Goal: Navigation & Orientation: Find specific page/section

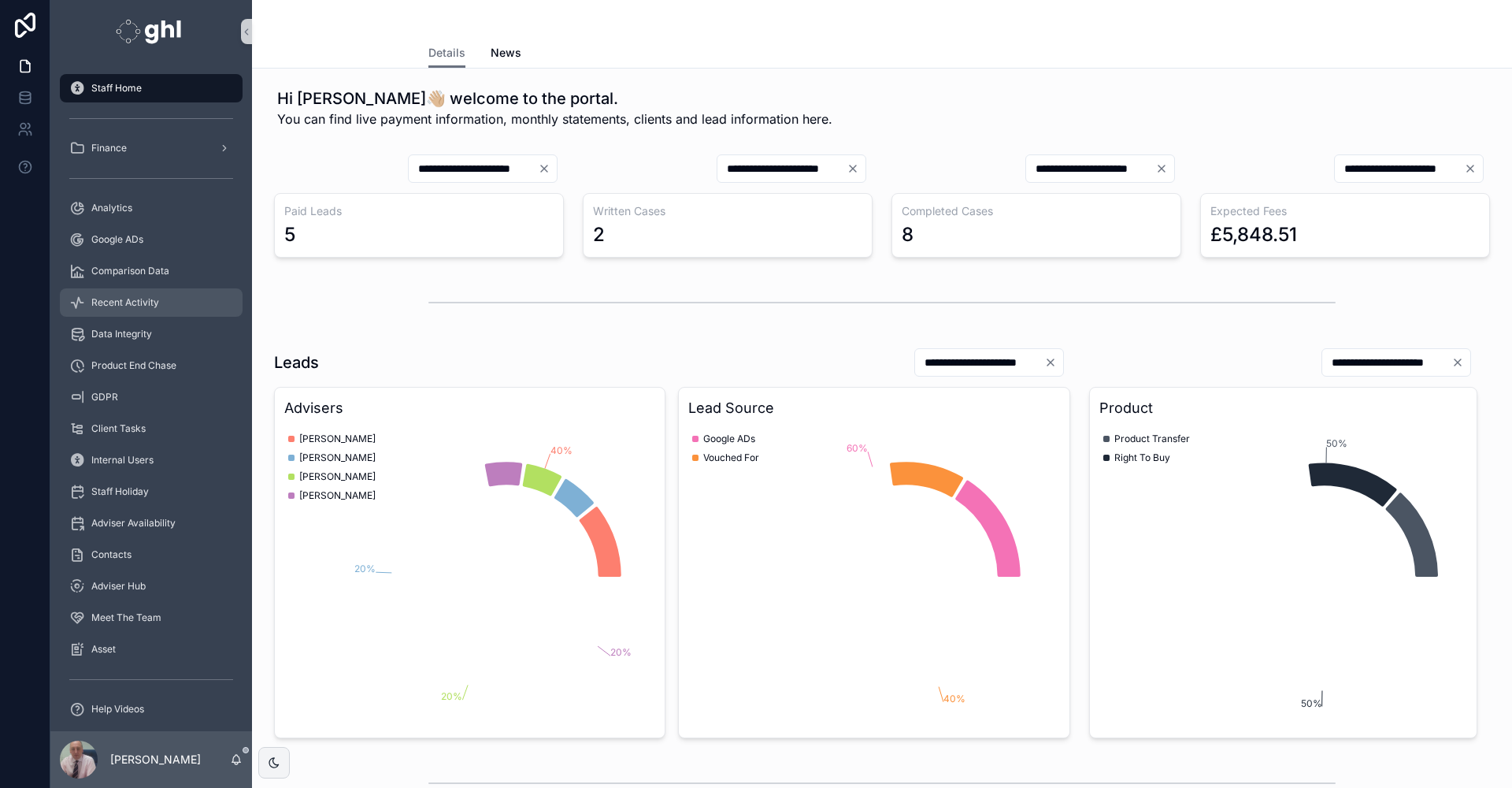
click at [125, 295] on div "Recent Activity" at bounding box center [151, 302] width 163 height 25
